Goal: Transaction & Acquisition: Purchase product/service

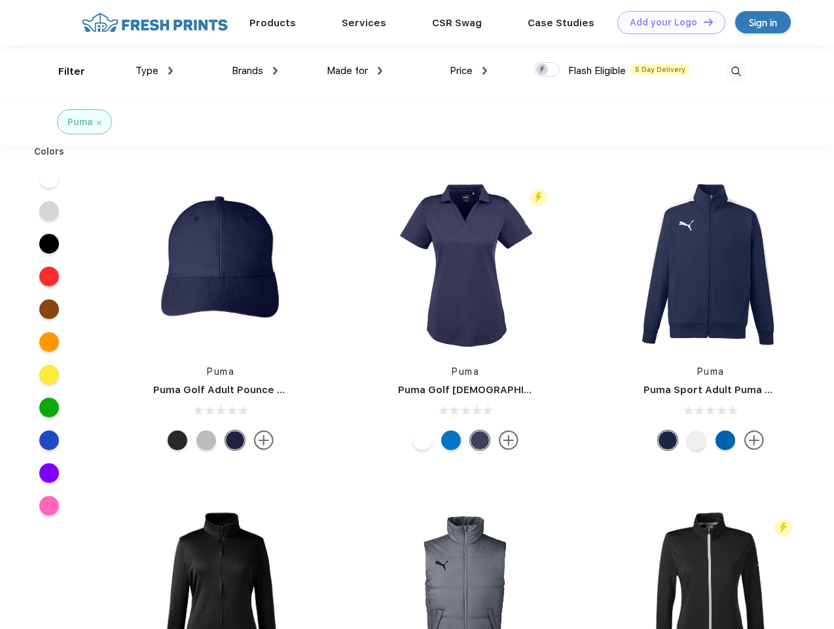
scroll to position [1, 0]
click at [666, 22] on link "Add your Logo Design Tool" at bounding box center [671, 22] width 108 height 23
click at [0, 0] on div "Design Tool" at bounding box center [0, 0] width 0 height 0
click at [703, 22] on link "Add your Logo Design Tool" at bounding box center [671, 22] width 108 height 23
click at [63, 71] on div "Filter" at bounding box center [71, 71] width 27 height 15
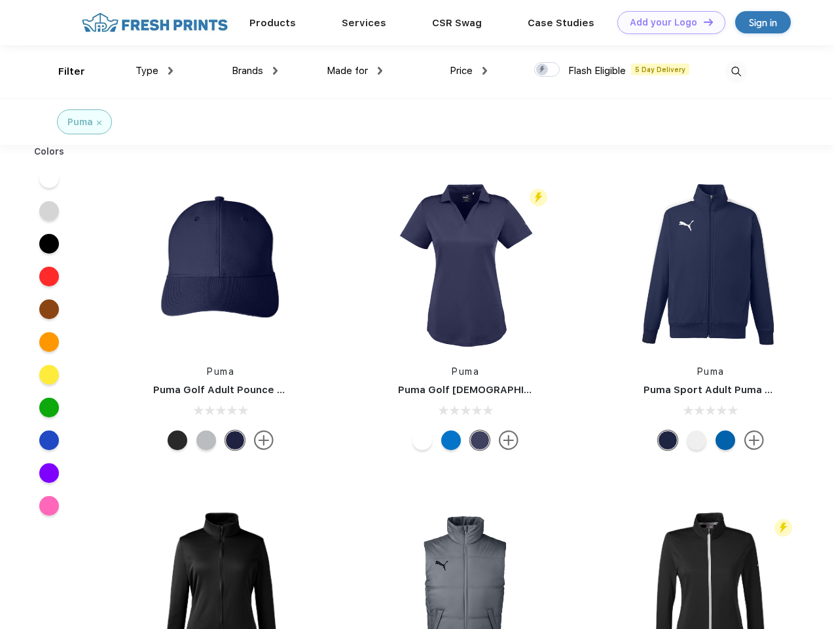
click at [155, 71] on span "Type" at bounding box center [147, 71] width 23 height 12
click at [255, 71] on span "Brands" at bounding box center [247, 71] width 31 height 12
click at [355, 71] on span "Made for" at bounding box center [347, 71] width 41 height 12
click at [469, 71] on span "Price" at bounding box center [461, 71] width 23 height 12
click at [547, 70] on div at bounding box center [547, 69] width 26 height 14
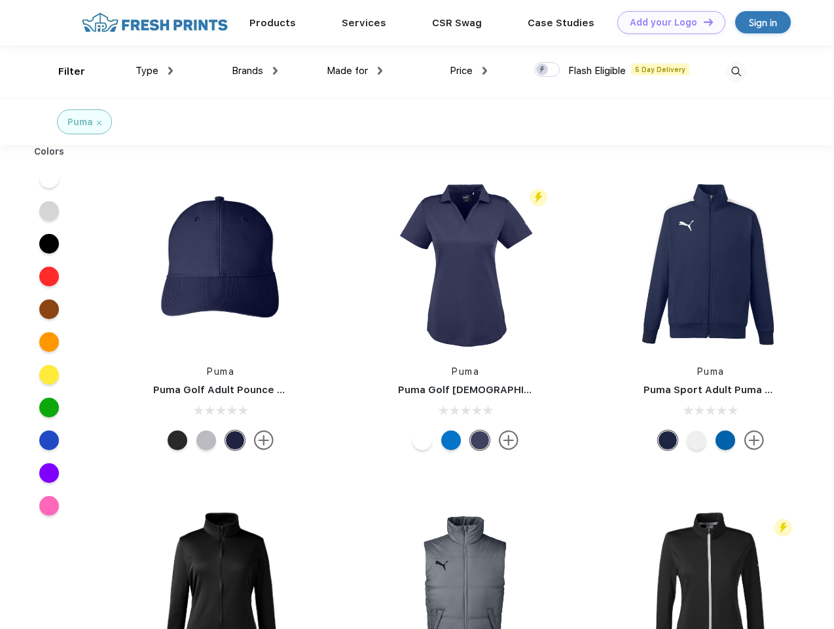
click at [543, 70] on input "checkbox" at bounding box center [538, 66] width 9 height 9
click at [736, 71] on img at bounding box center [736, 72] width 22 height 22
